Goal: Ask a question

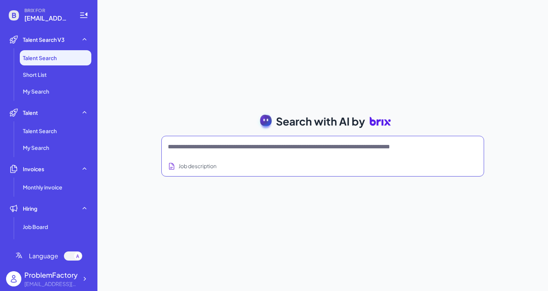
click at [211, 145] on textarea at bounding box center [313, 146] width 291 height 9
click at [332, 149] on textarea at bounding box center [313, 146] width 291 height 9
type textarea "*"
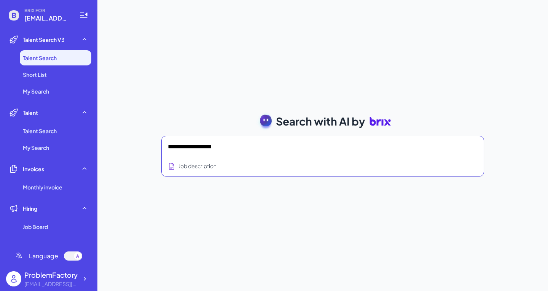
type textarea "**********"
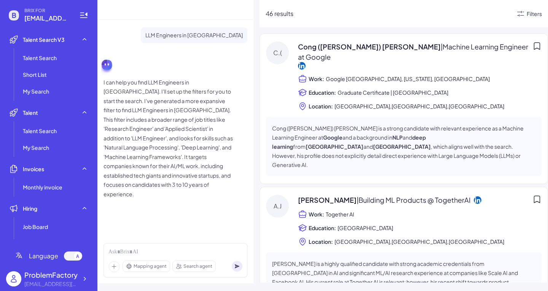
click at [341, 102] on span "[GEOGRAPHIC_DATA],[GEOGRAPHIC_DATA],[GEOGRAPHIC_DATA]" at bounding box center [419, 106] width 170 height 9
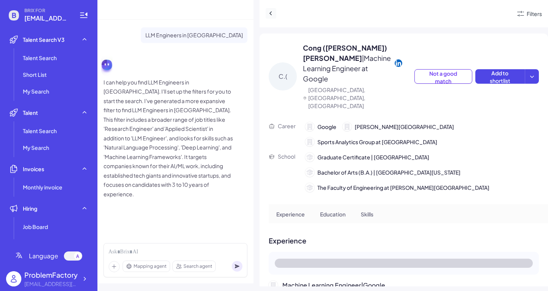
click at [270, 14] on icon at bounding box center [271, 14] width 8 height 8
